Goal: Task Accomplishment & Management: Complete application form

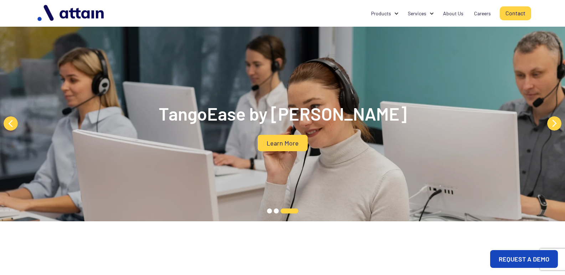
click at [499, 6] on link "Contact" at bounding box center [514, 13] width 31 height 14
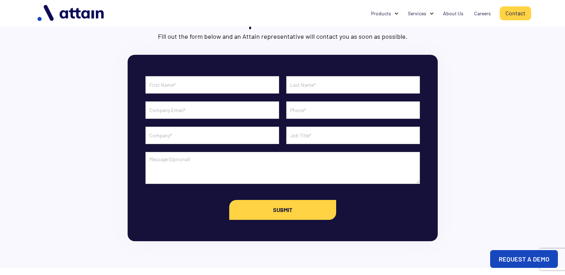
scroll to position [59, 0]
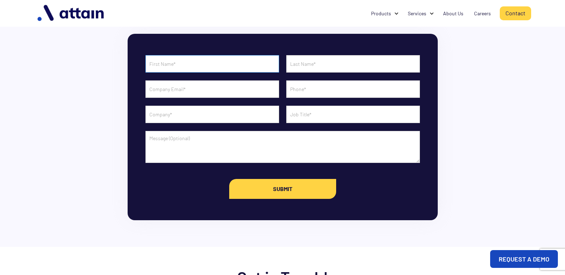
click at [159, 72] on input "Contact Form" at bounding box center [212, 63] width 134 height 17
type input "[PERSON_NAME]"
type input "[EMAIL_ADDRESS][DOMAIN_NAME]"
type input "2815022998"
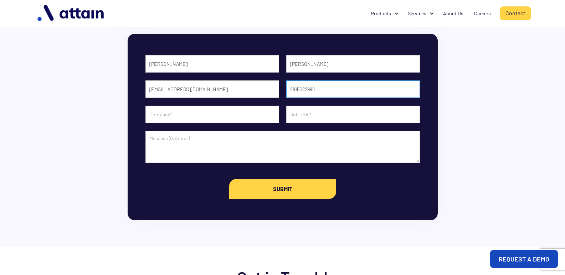
type input "Next Door Painting"
click at [186, 152] on textarea "Contact Form" at bounding box center [282, 147] width 274 height 32
paste textarea "I work with a local interior and exterior painting company and would love to pr…"
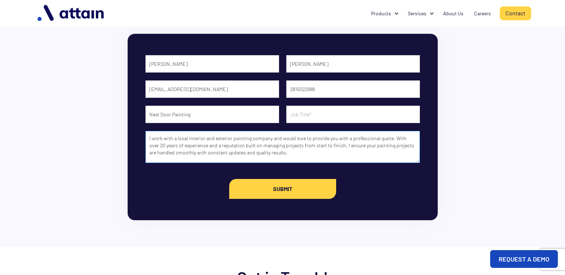
scroll to position [93, 0]
type textarea "I work with a local interior and exterior painting company and would love to pr…"
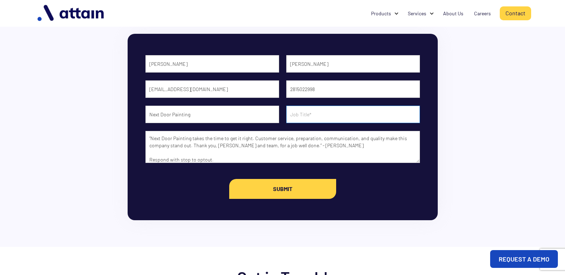
click at [316, 114] on input "Contact Form" at bounding box center [353, 114] width 134 height 17
paste input "Senior Project Coordinator"
type input "Senior Project Coordinator"
click at [242, 153] on textarea "I work with a local interior and exterior painting company and would love to pr…" at bounding box center [282, 147] width 274 height 32
click at [270, 186] on input "Submit" at bounding box center [282, 189] width 107 height 20
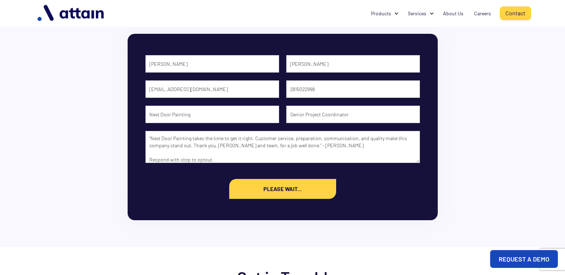
type input "Submit"
